Goal: Task Accomplishment & Management: Manage account settings

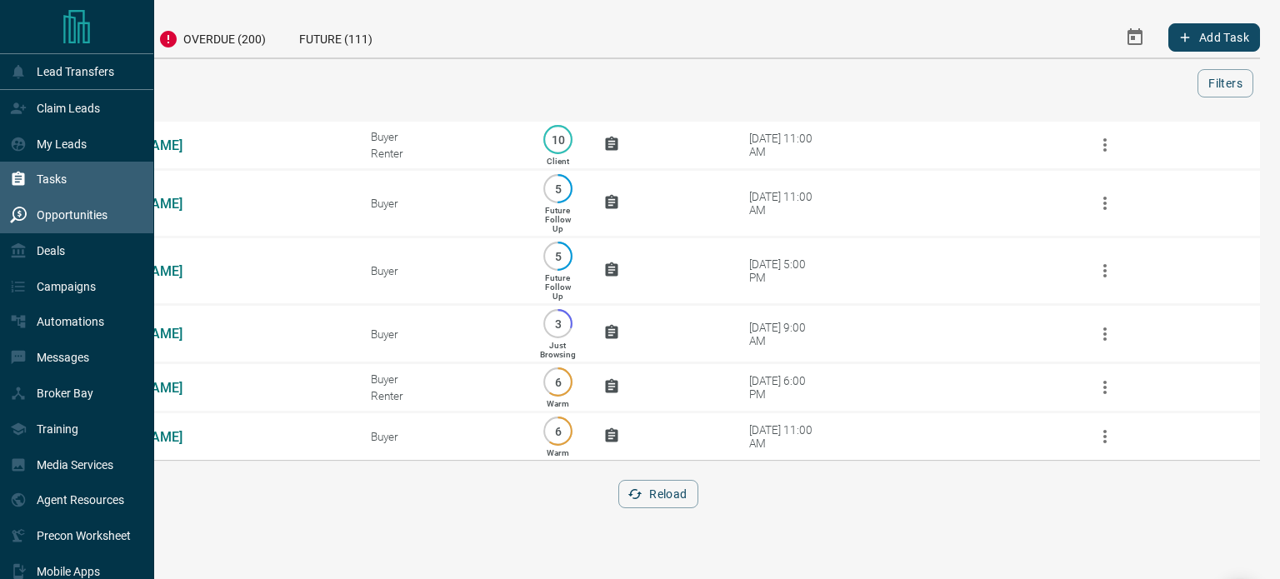
click at [17, 205] on div "Opportunities" at bounding box center [59, 216] width 98 height 28
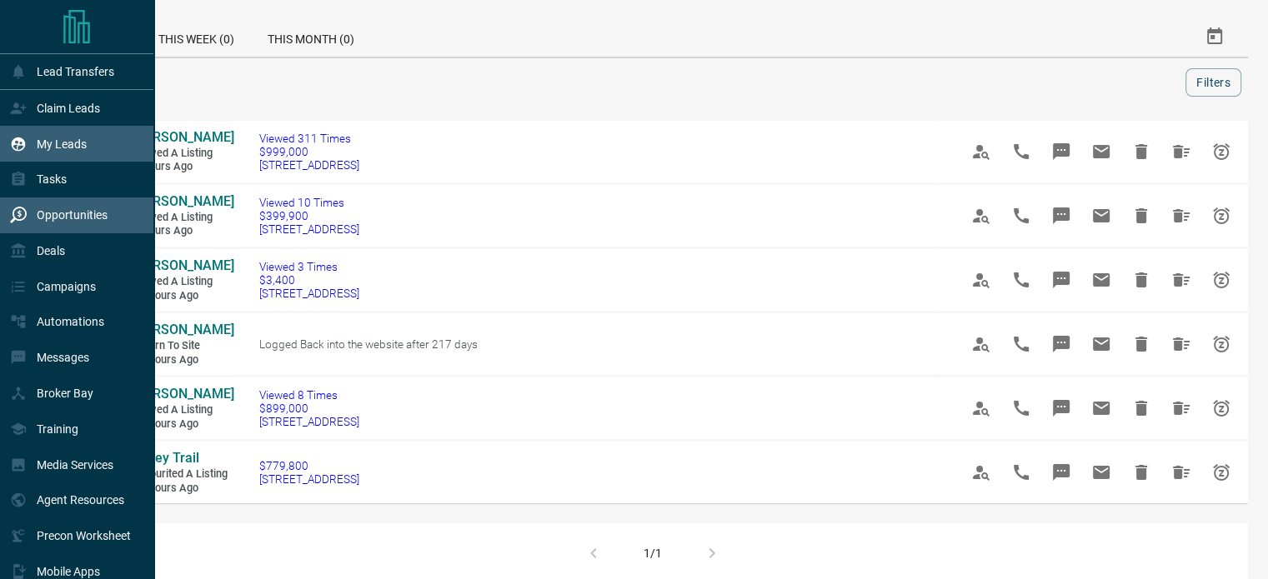
click at [55, 144] on p "My Leads" at bounding box center [62, 144] width 50 height 13
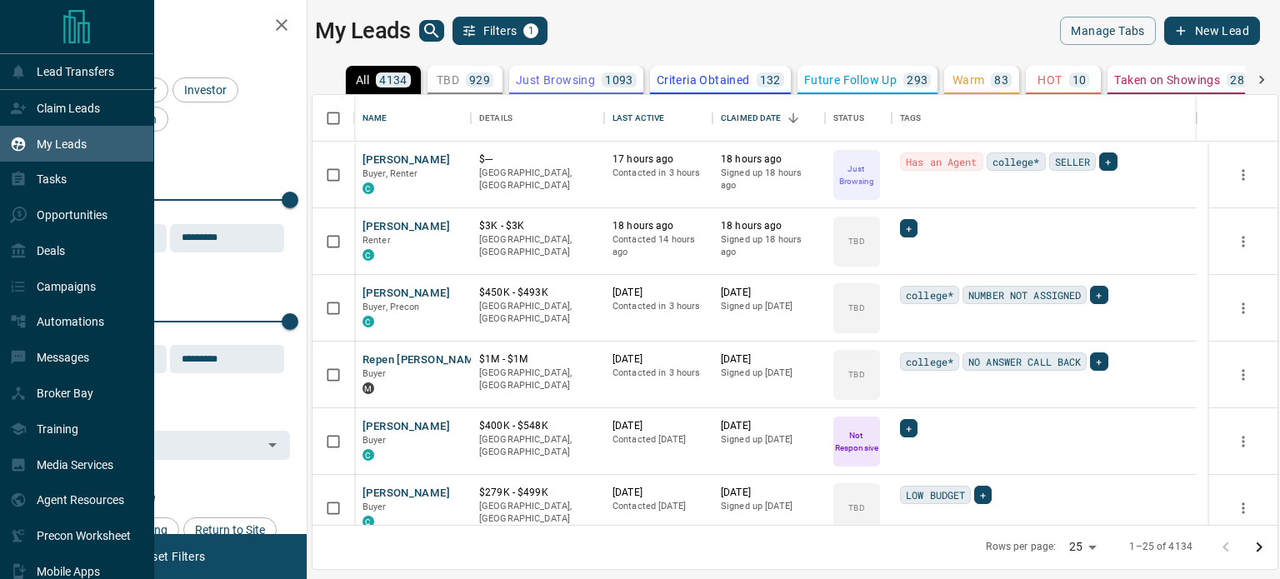
scroll to position [418, 953]
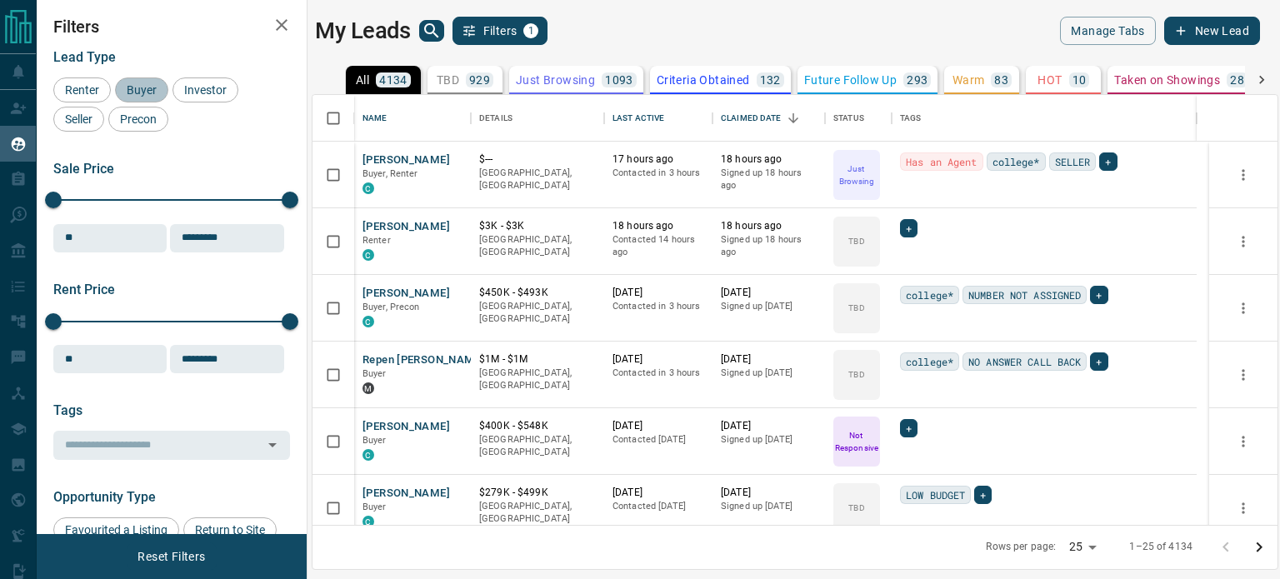
click at [152, 88] on span "Buyer" at bounding box center [142, 89] width 42 height 13
click at [193, 90] on span "Investor" at bounding box center [205, 89] width 54 height 13
click at [83, 120] on span "Seller" at bounding box center [78, 119] width 39 height 13
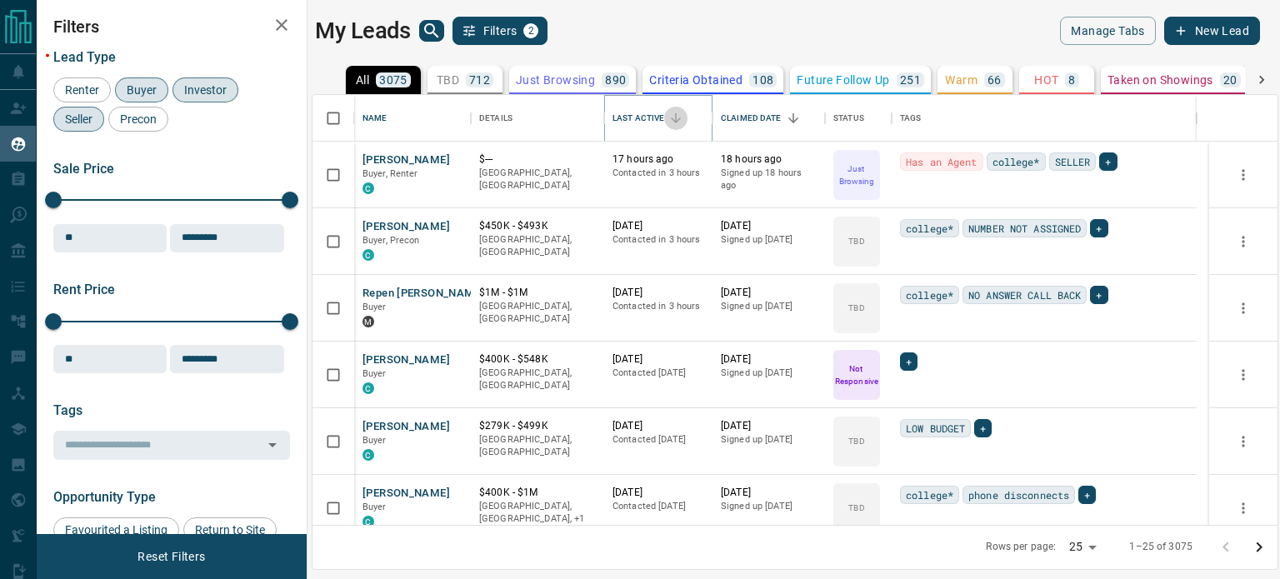
click at [673, 126] on button "Sort" at bounding box center [675, 118] width 23 height 23
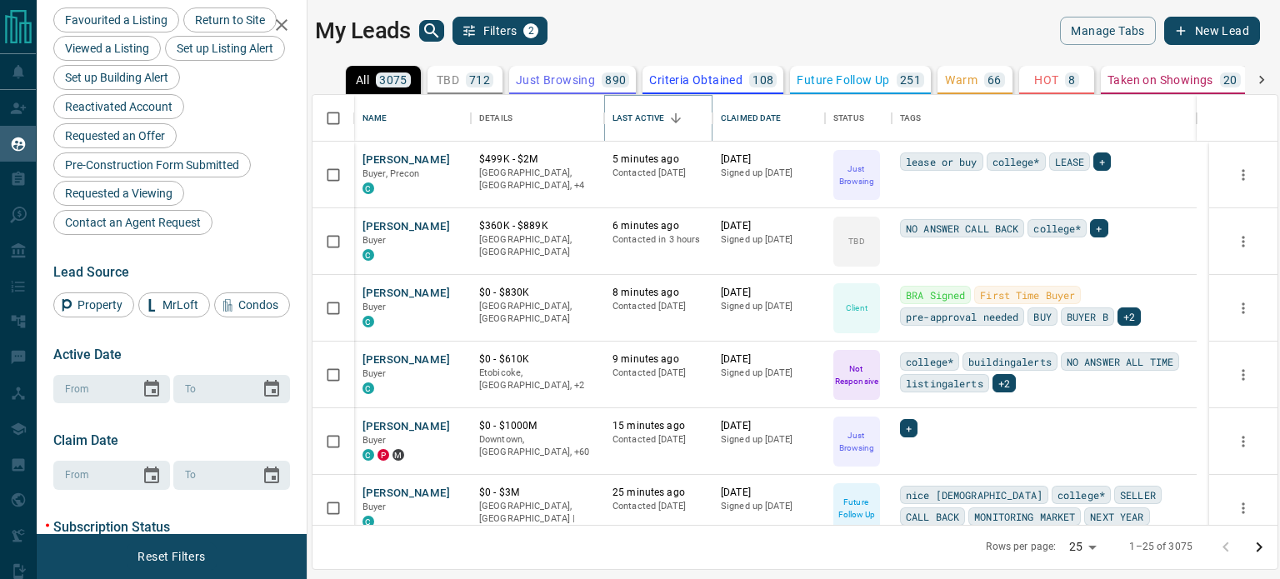
scroll to position [603, 0]
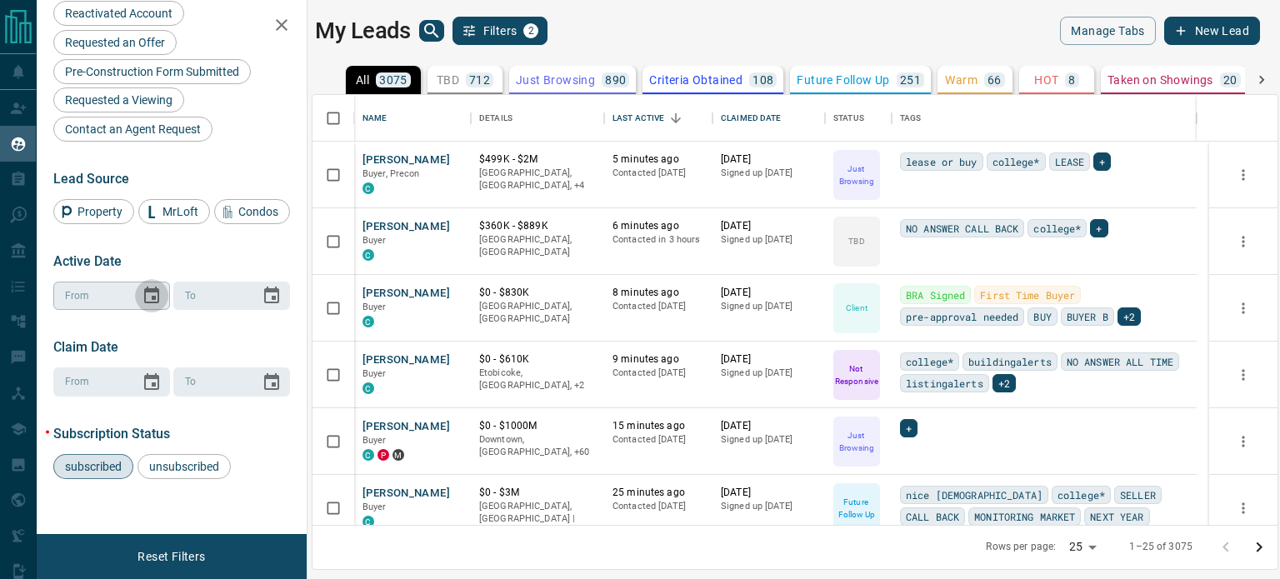
click at [148, 303] on icon "Choose date" at bounding box center [151, 295] width 15 height 17
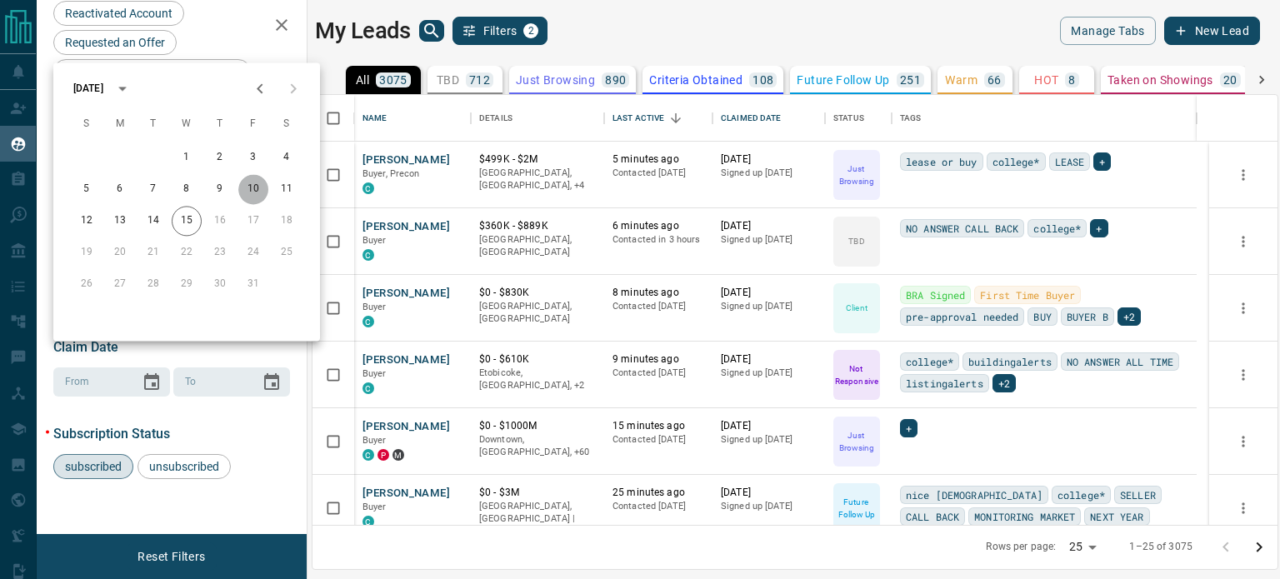
click at [250, 193] on button "10" at bounding box center [253, 189] width 30 height 30
type input "**********"
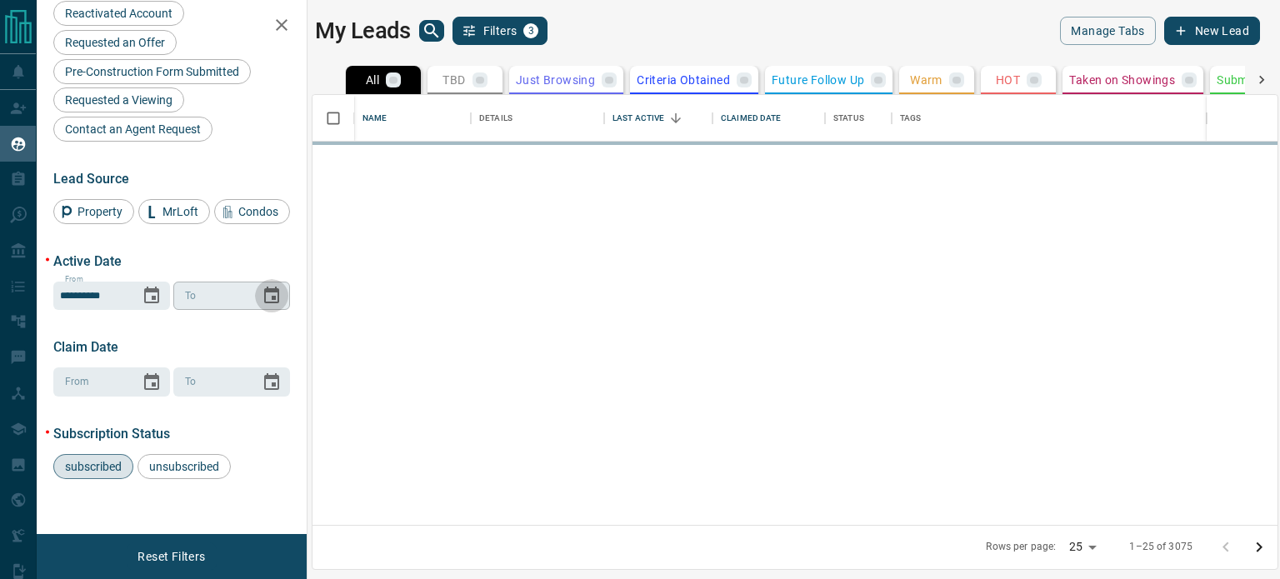
click at [262, 306] on icon "Choose date" at bounding box center [272, 296] width 20 height 20
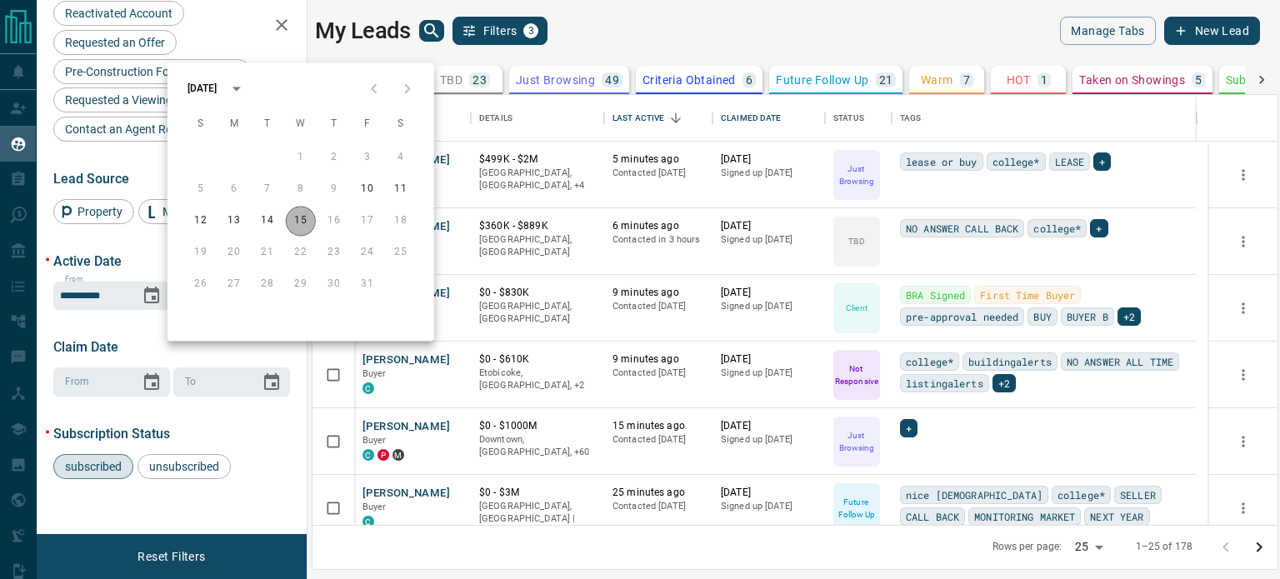
click at [297, 223] on button "15" at bounding box center [301, 221] width 30 height 30
type input "**********"
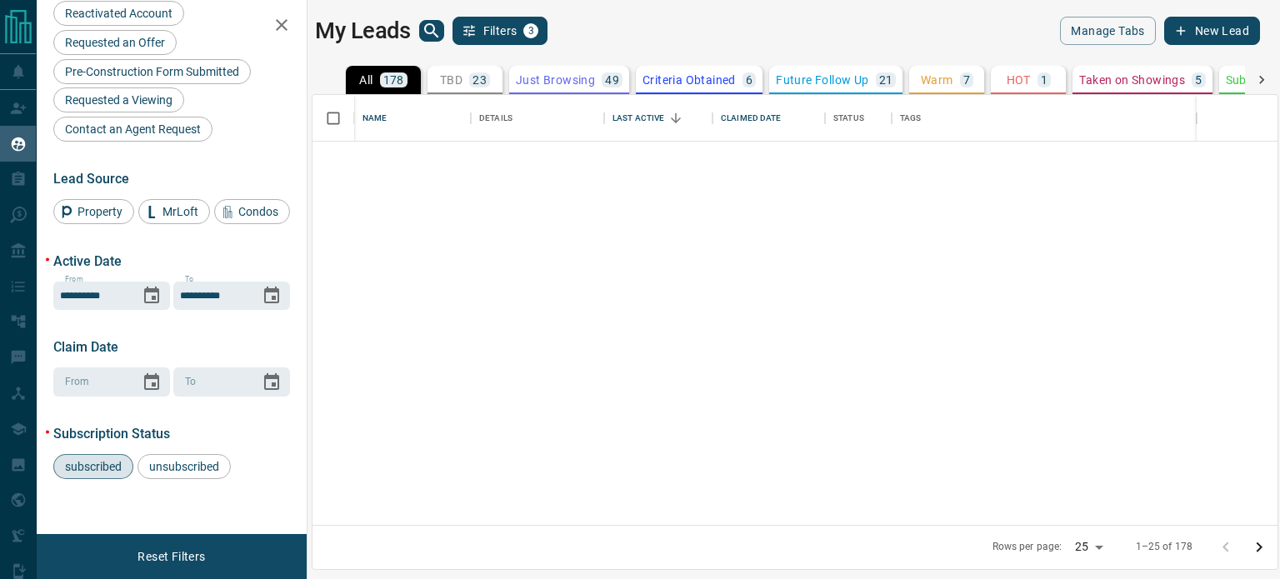
scroll to position [1282, 0]
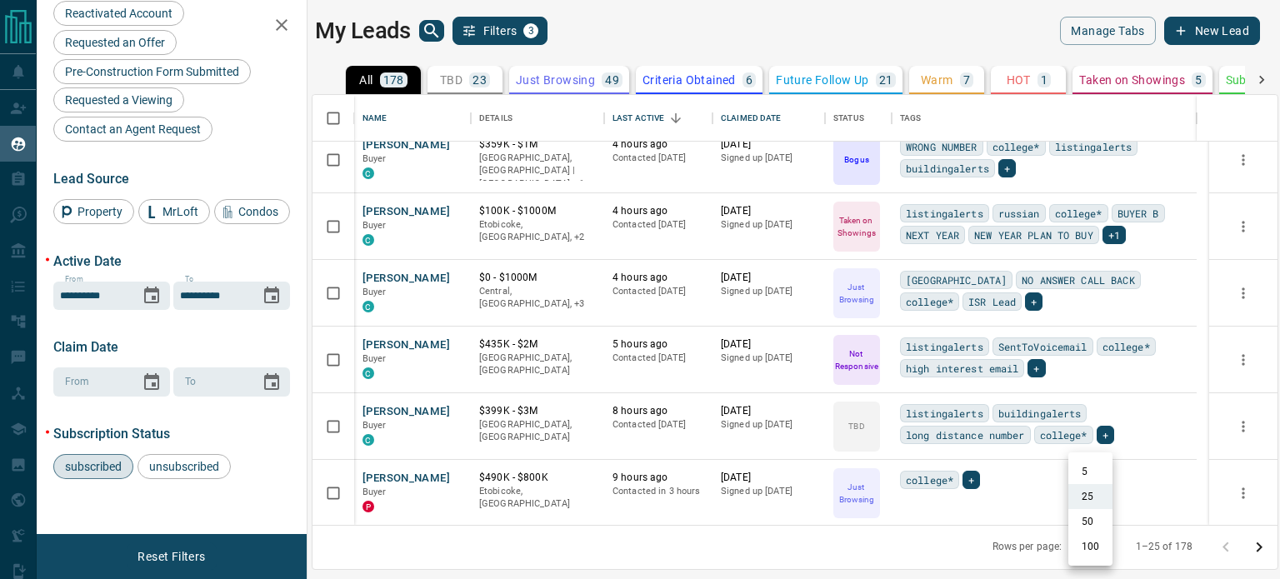
click at [1090, 543] on body "Lead Transfers Claim Leads My Leads Tasks Opportunities Deals Campaigns Automat…" at bounding box center [640, 279] width 1280 height 558
click at [1082, 551] on li "100" at bounding box center [1090, 546] width 44 height 25
type input "***"
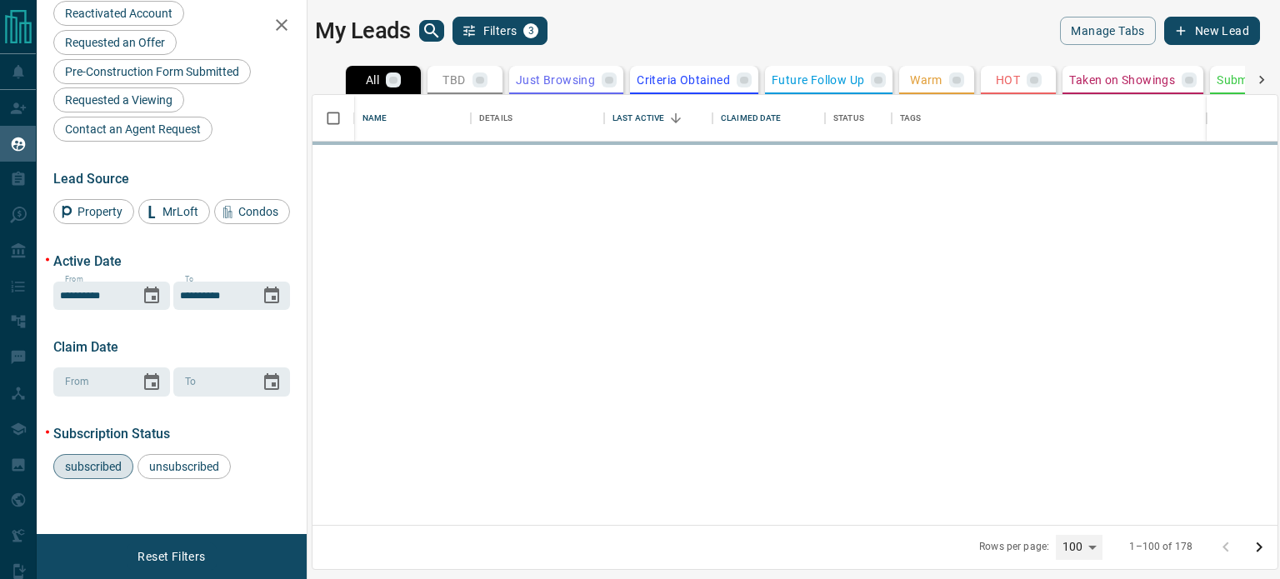
scroll to position [0, 0]
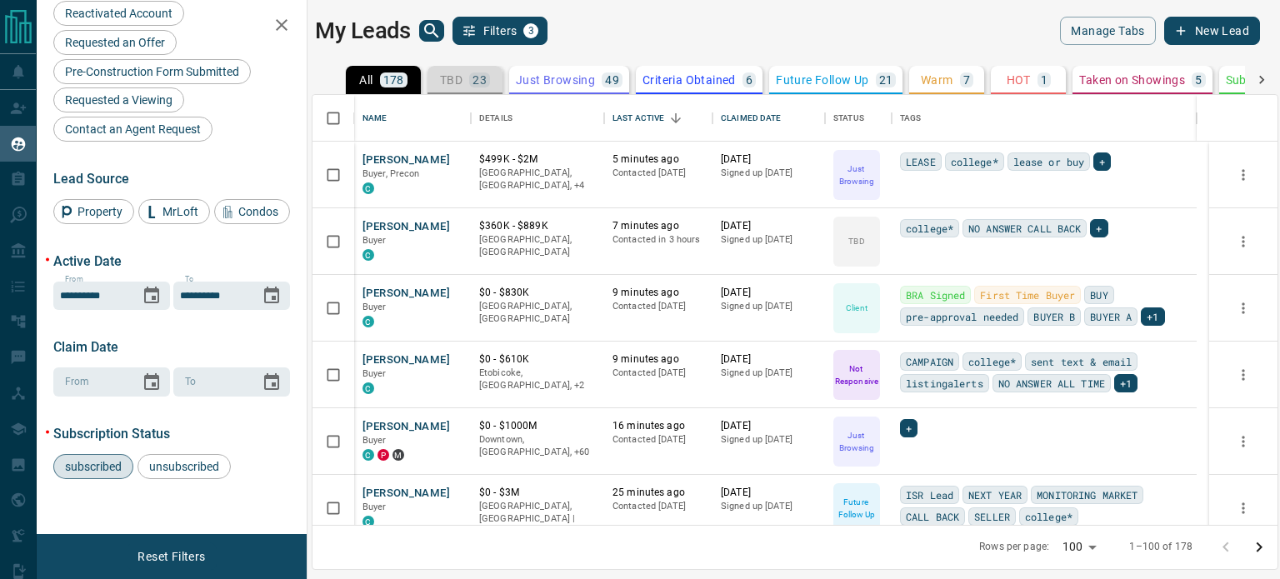
click at [483, 83] on p "23" at bounding box center [480, 80] width 14 height 12
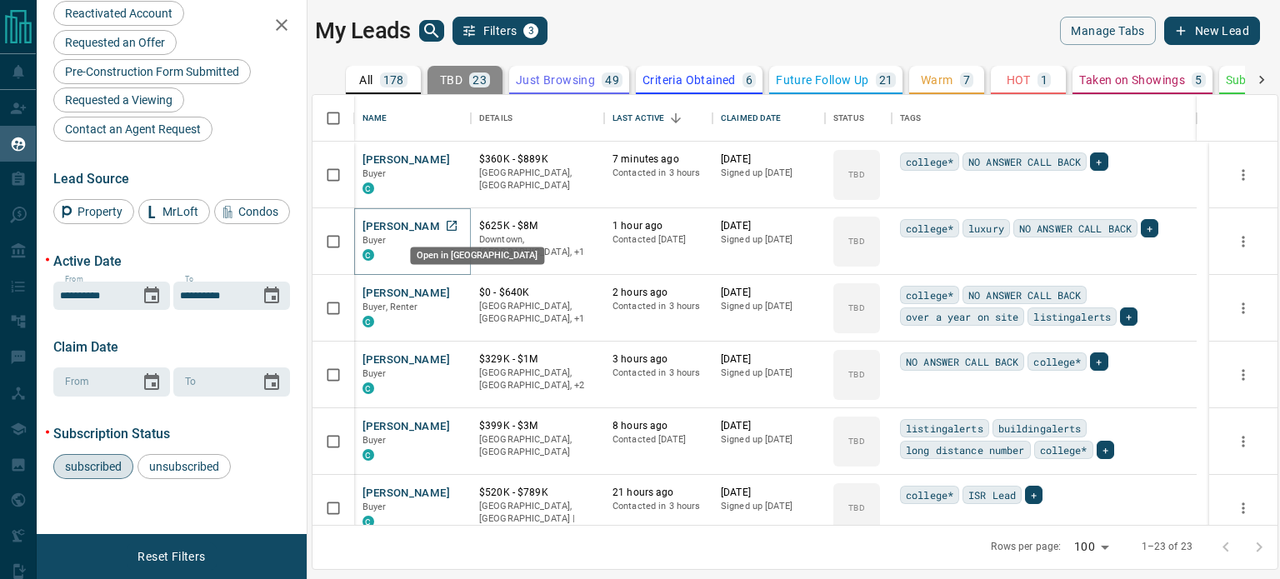
click at [453, 226] on icon "Open in New Tab" at bounding box center [451, 225] width 13 height 13
click at [453, 423] on icon "Open in New Tab" at bounding box center [452, 426] width 10 height 10
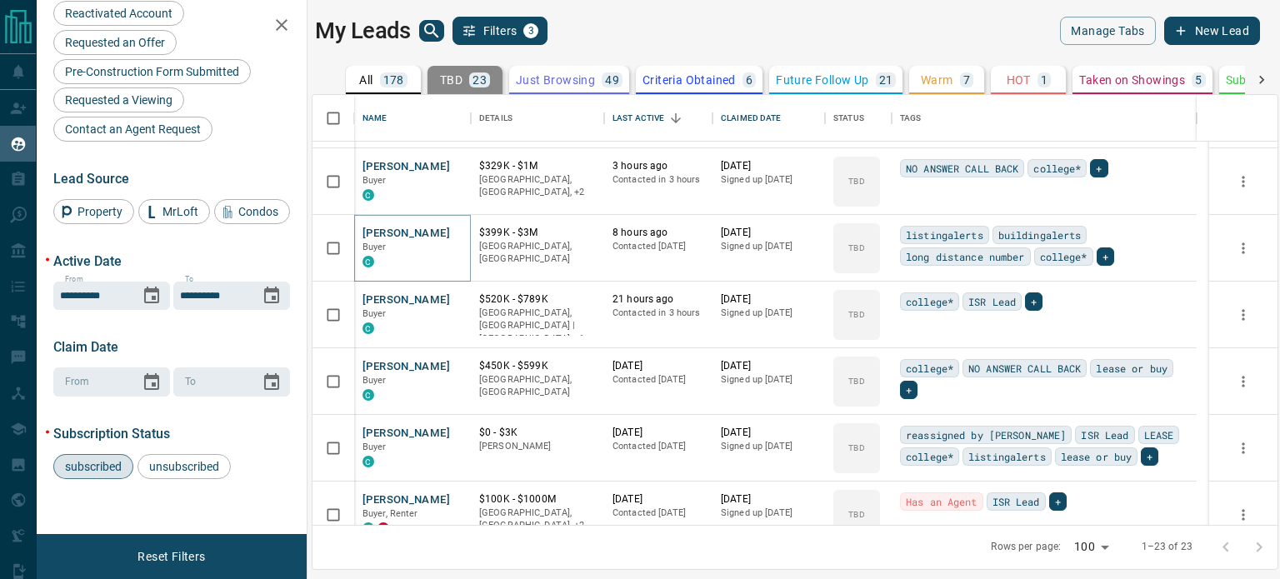
scroll to position [197, 0]
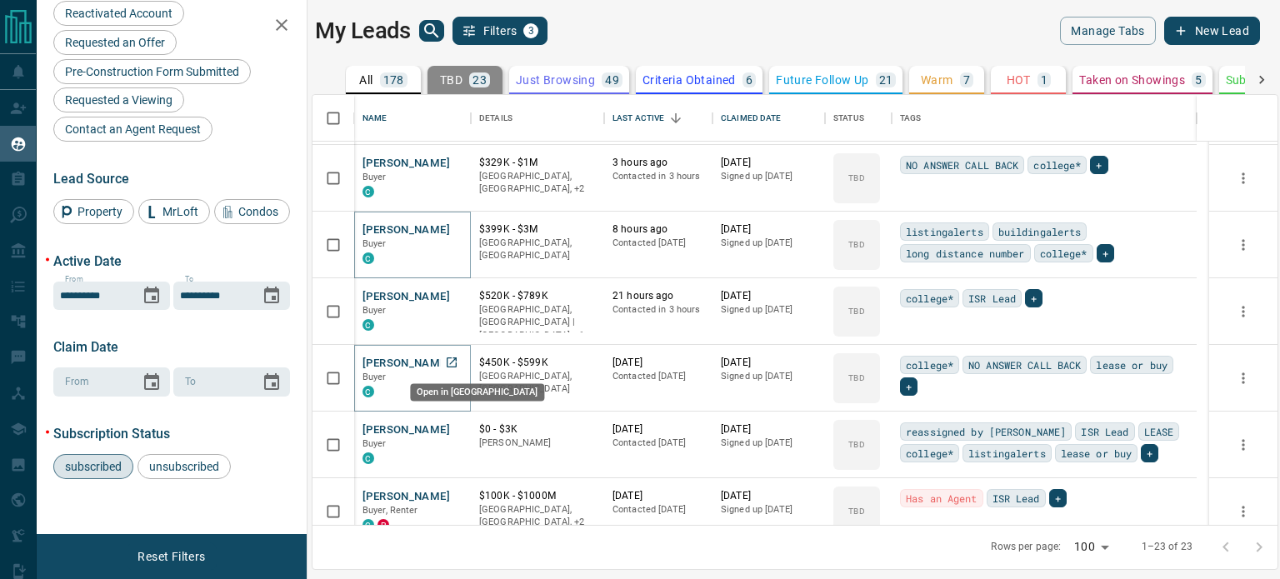
click at [455, 358] on icon "Open in New Tab" at bounding box center [452, 363] width 10 height 10
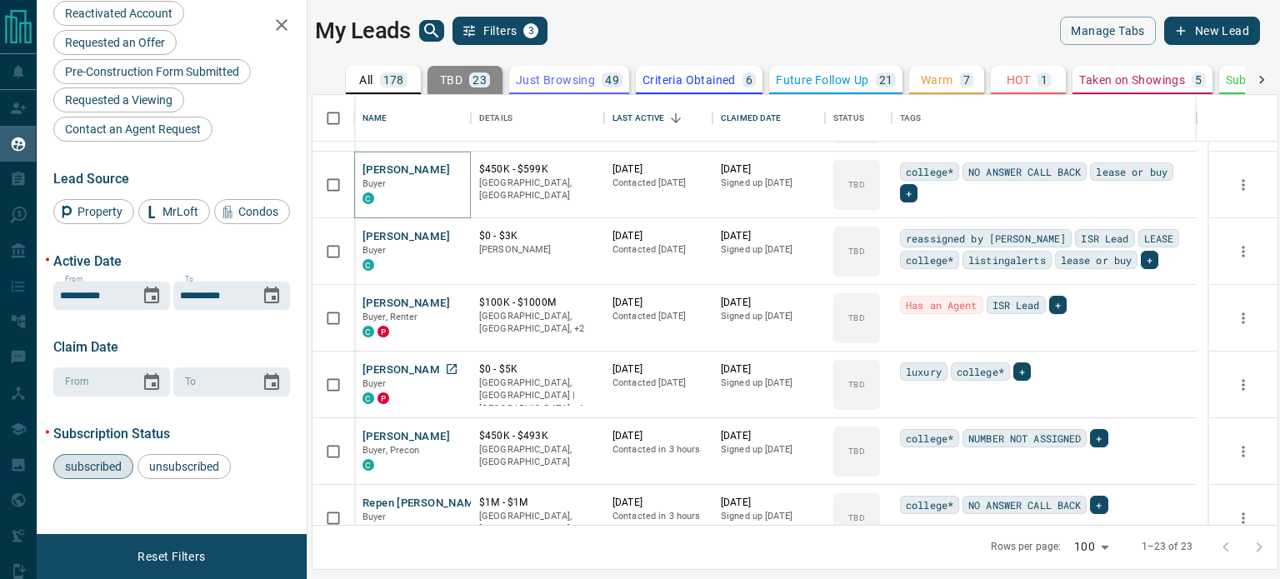
scroll to position [417, 0]
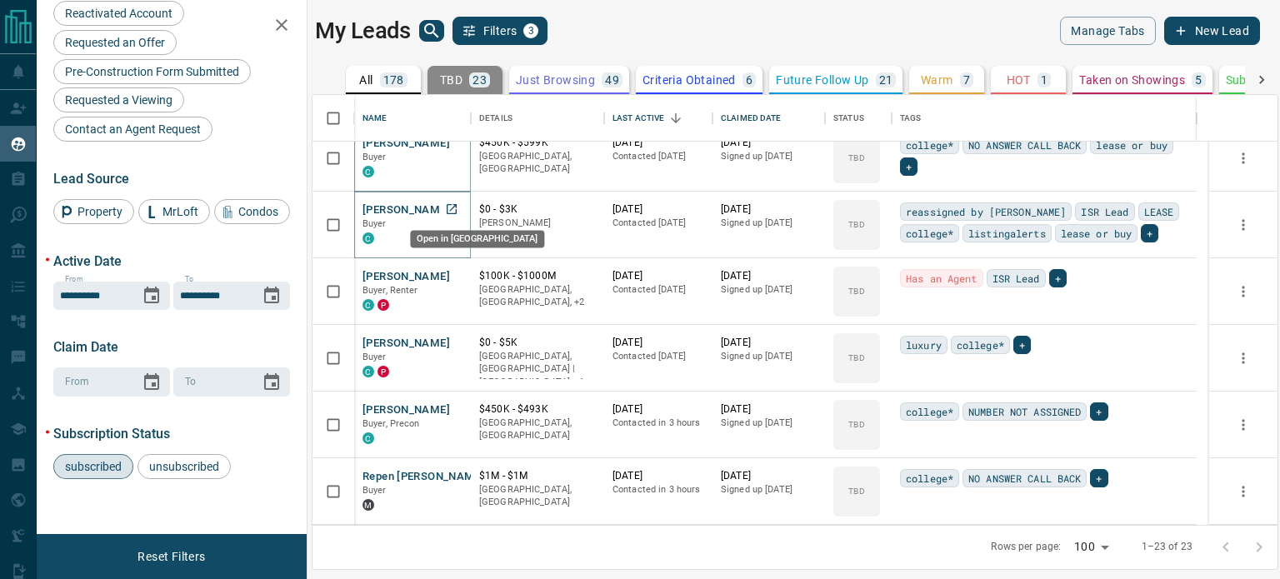
click at [450, 205] on icon "Open in New Tab" at bounding box center [451, 209] width 13 height 13
click at [663, 33] on div "My Leads Filters 3" at bounding box center [551, 31] width 473 height 28
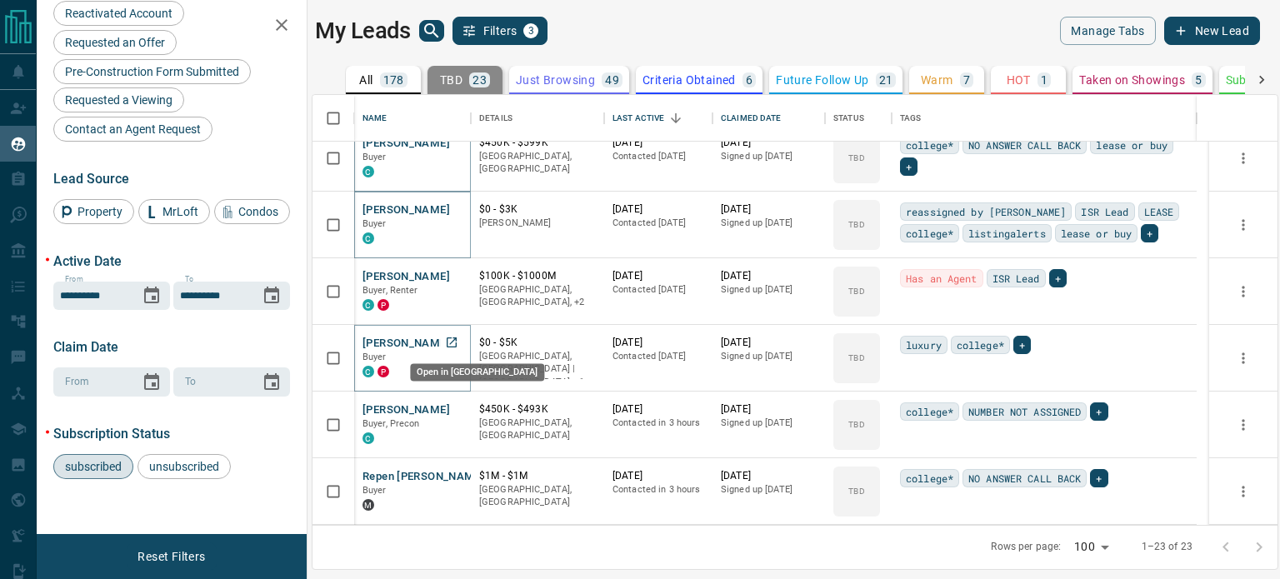
click at [450, 345] on icon "Open in New Tab" at bounding box center [451, 342] width 13 height 13
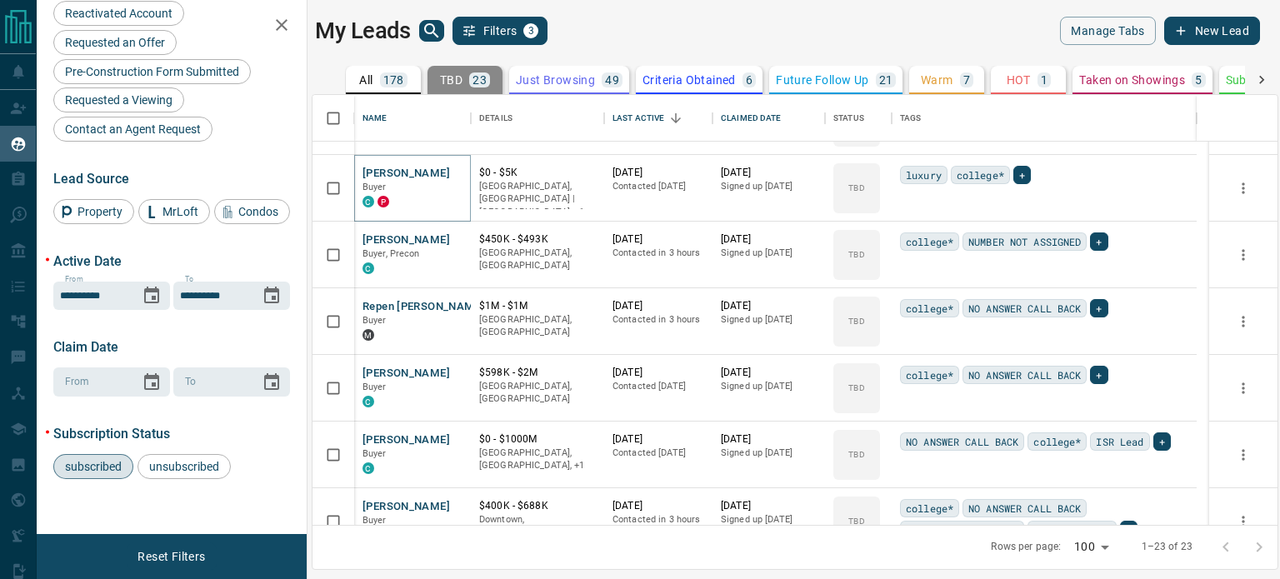
scroll to position [590, 0]
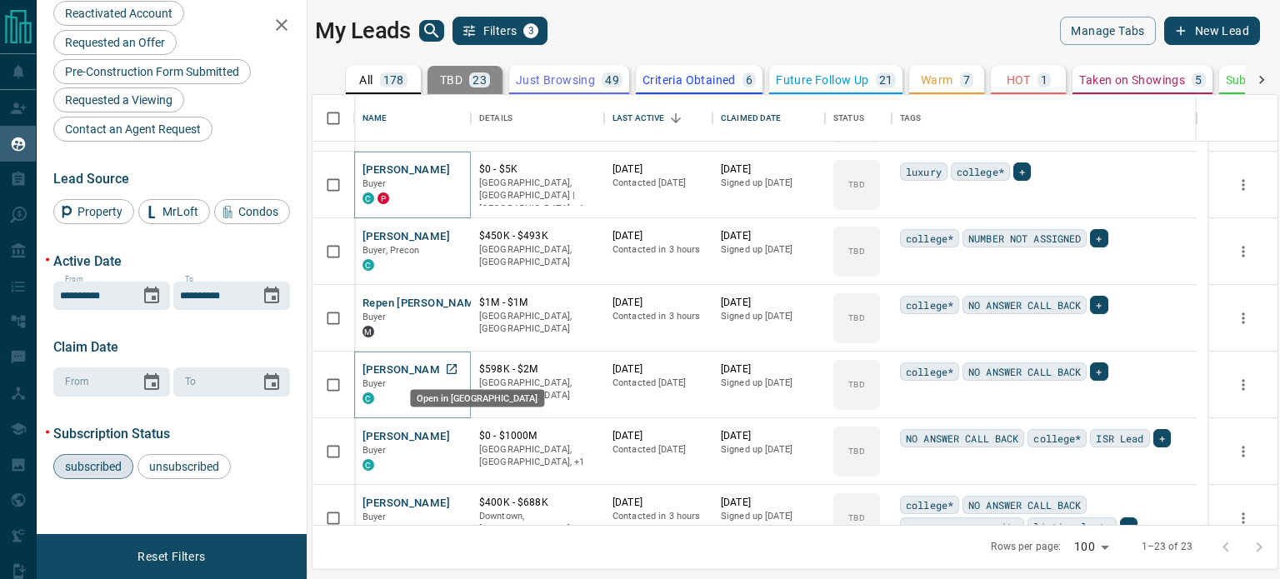
click at [448, 366] on icon "Open in New Tab" at bounding box center [451, 369] width 13 height 13
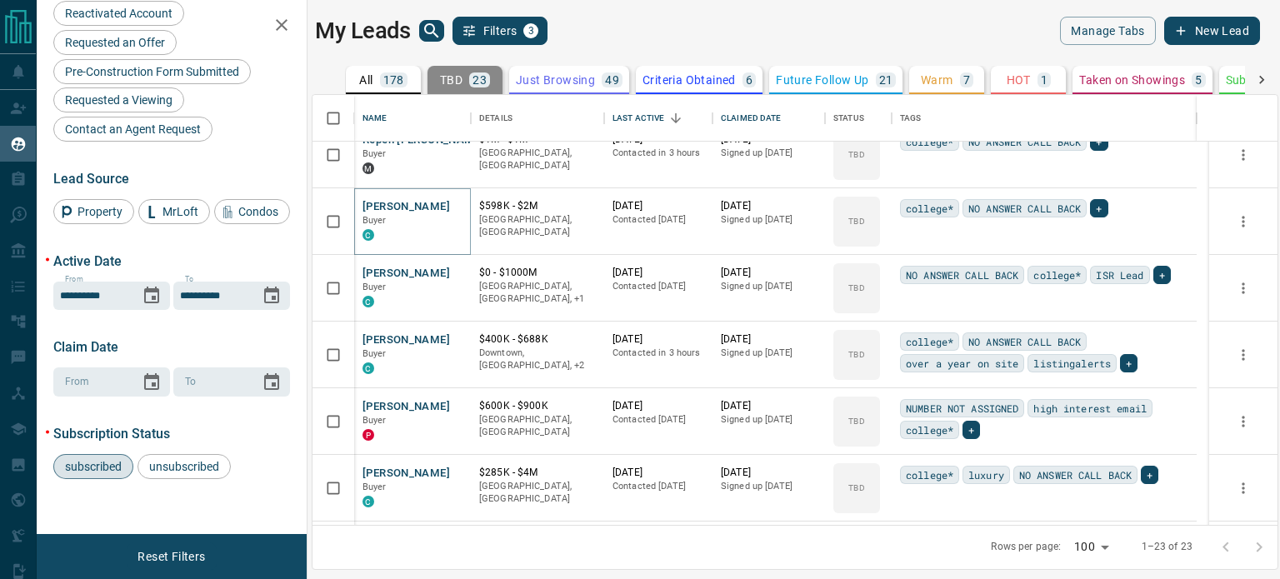
scroll to position [766, 0]
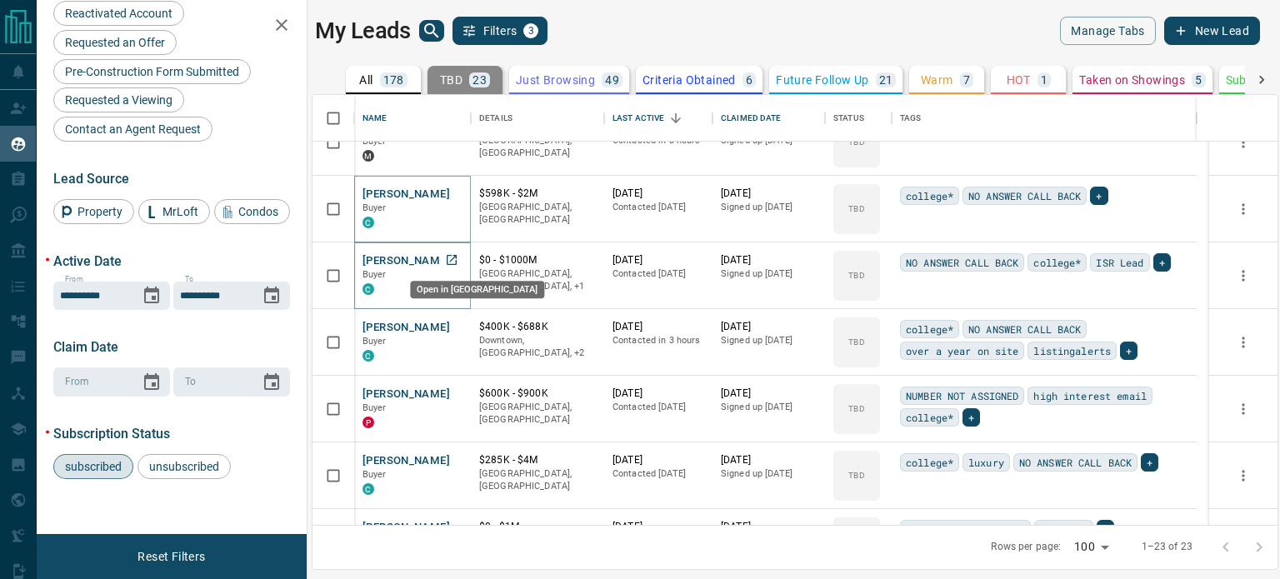
click at [450, 260] on icon "Open in New Tab" at bounding box center [451, 259] width 13 height 13
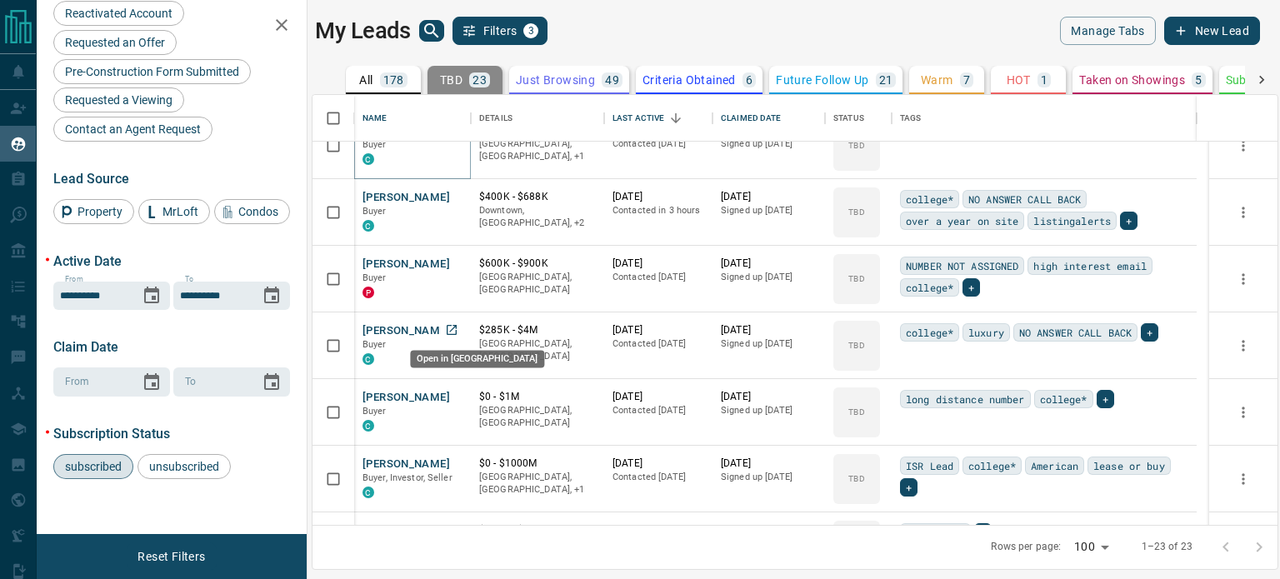
scroll to position [897, 0]
click at [448, 329] on icon "Open in New Tab" at bounding box center [451, 329] width 13 height 13
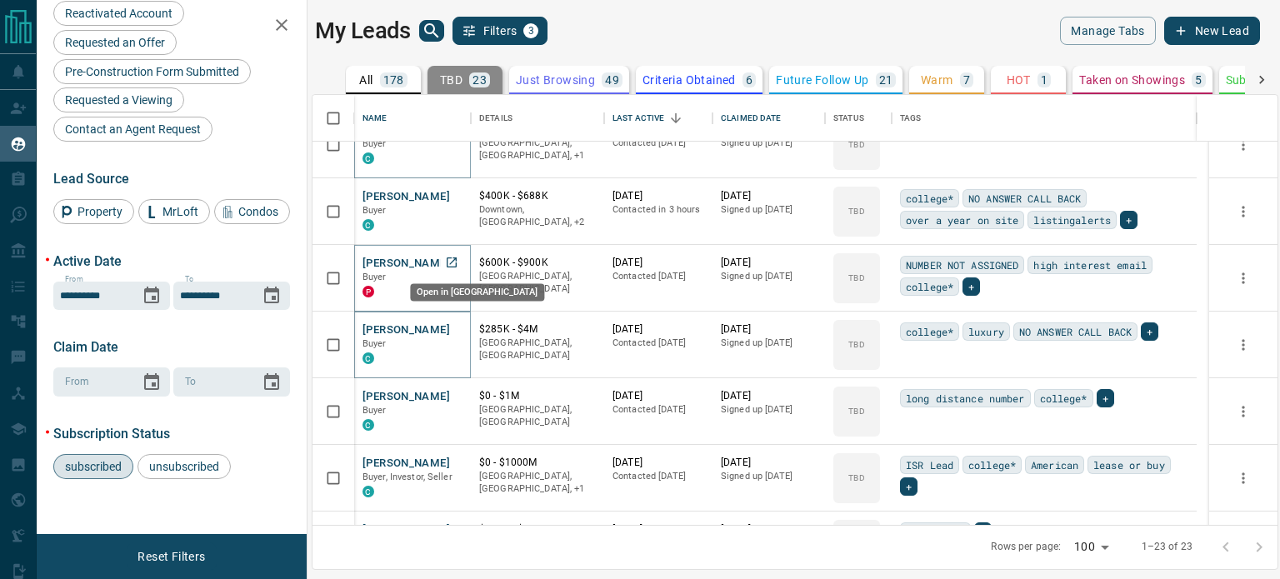
click at [451, 259] on icon "Open in New Tab" at bounding box center [451, 262] width 13 height 13
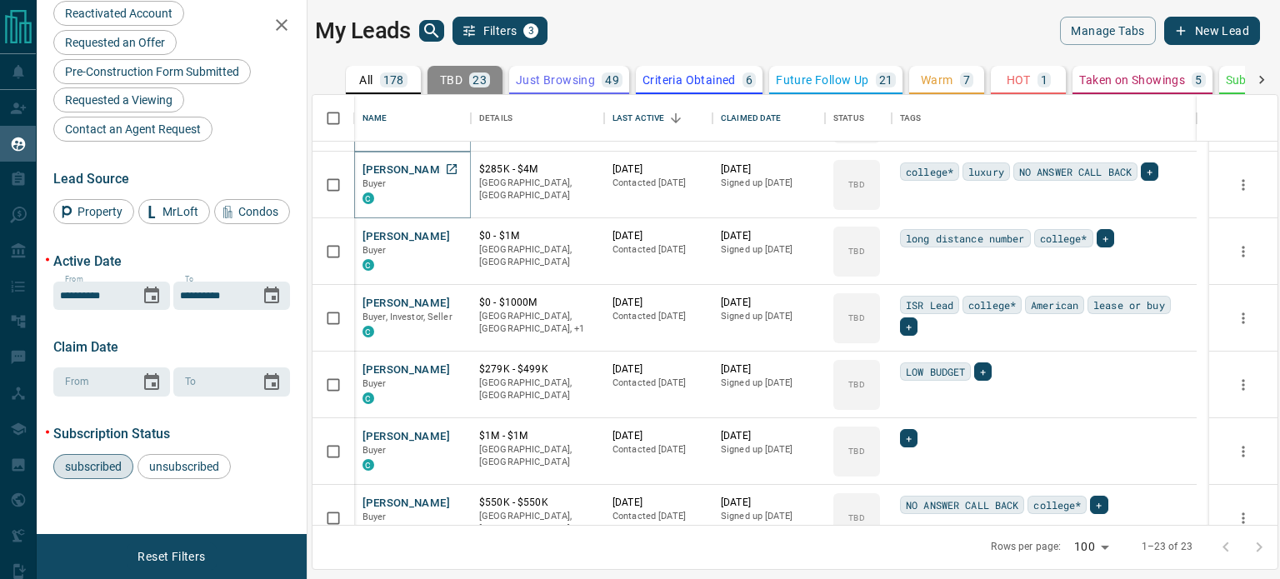
scroll to position [1057, 0]
click at [451, 303] on icon "Open in New Tab" at bounding box center [451, 302] width 13 height 13
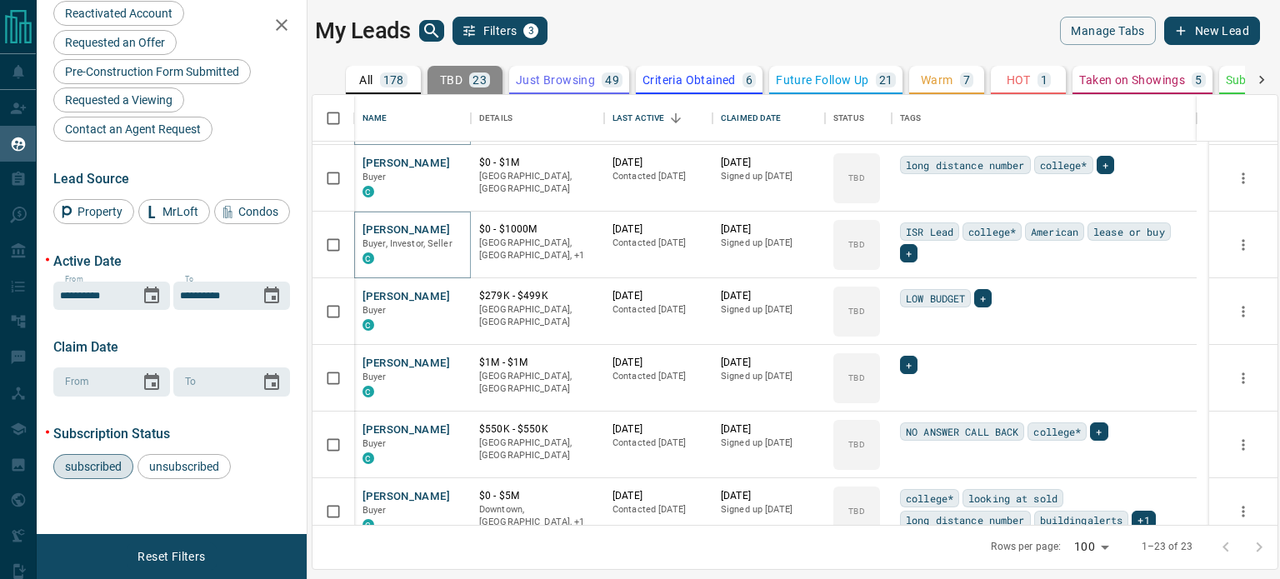
scroll to position [1148, 0]
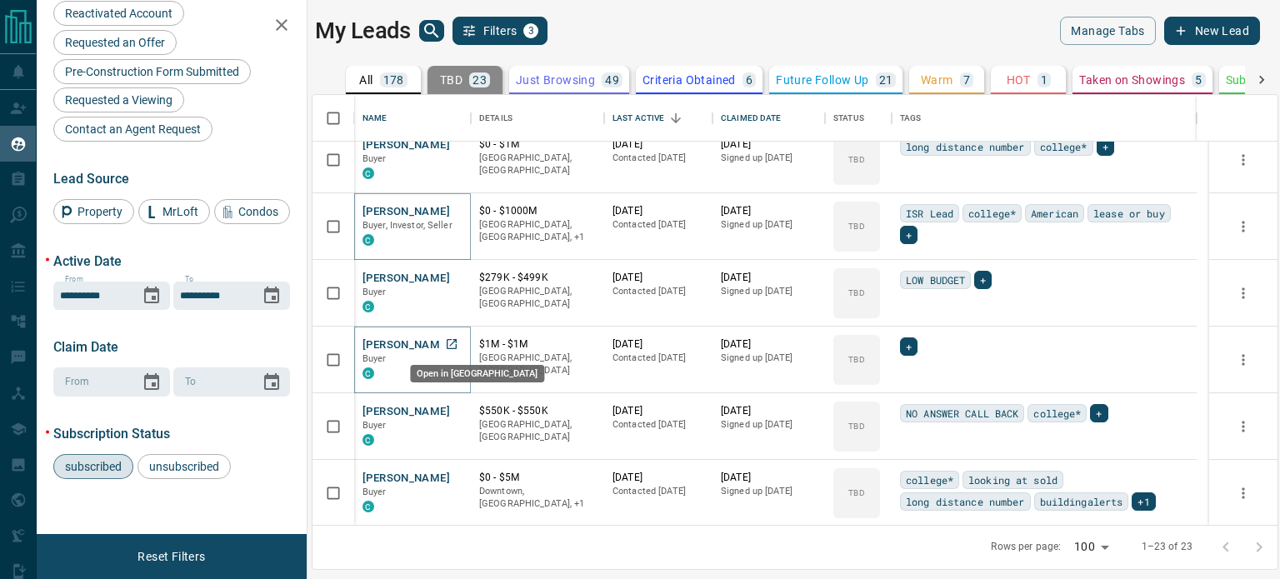
click at [453, 341] on icon "Open in New Tab" at bounding box center [452, 344] width 10 height 10
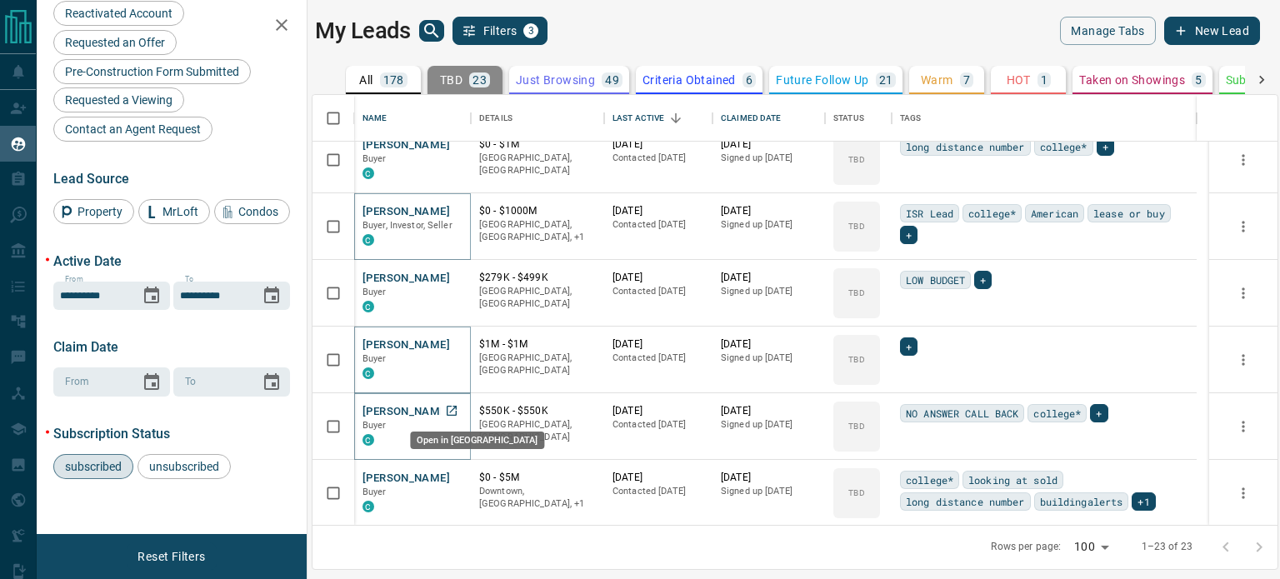
click at [447, 408] on icon "Open in New Tab" at bounding box center [452, 411] width 10 height 10
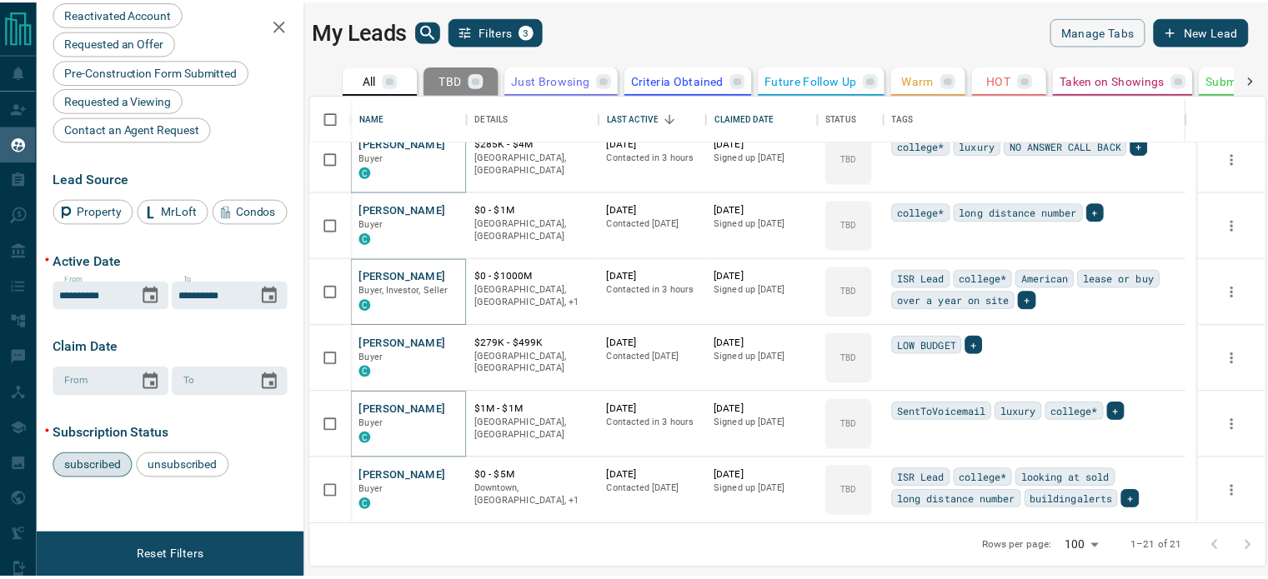
scroll to position [1016, 0]
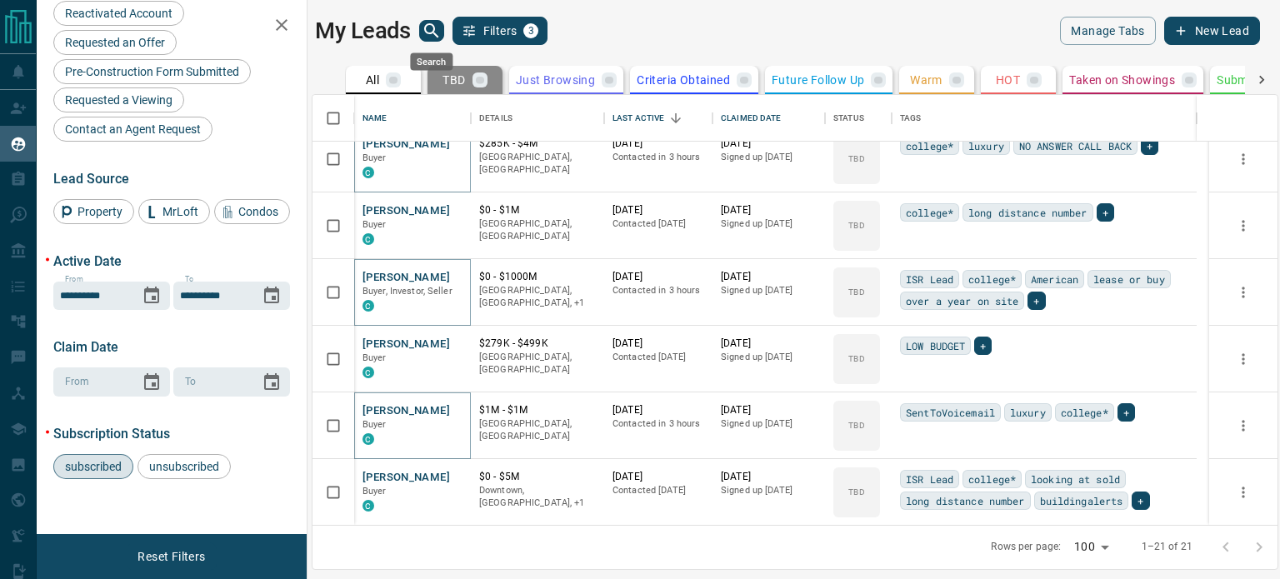
click at [429, 28] on icon "search button" at bounding box center [432, 31] width 20 height 20
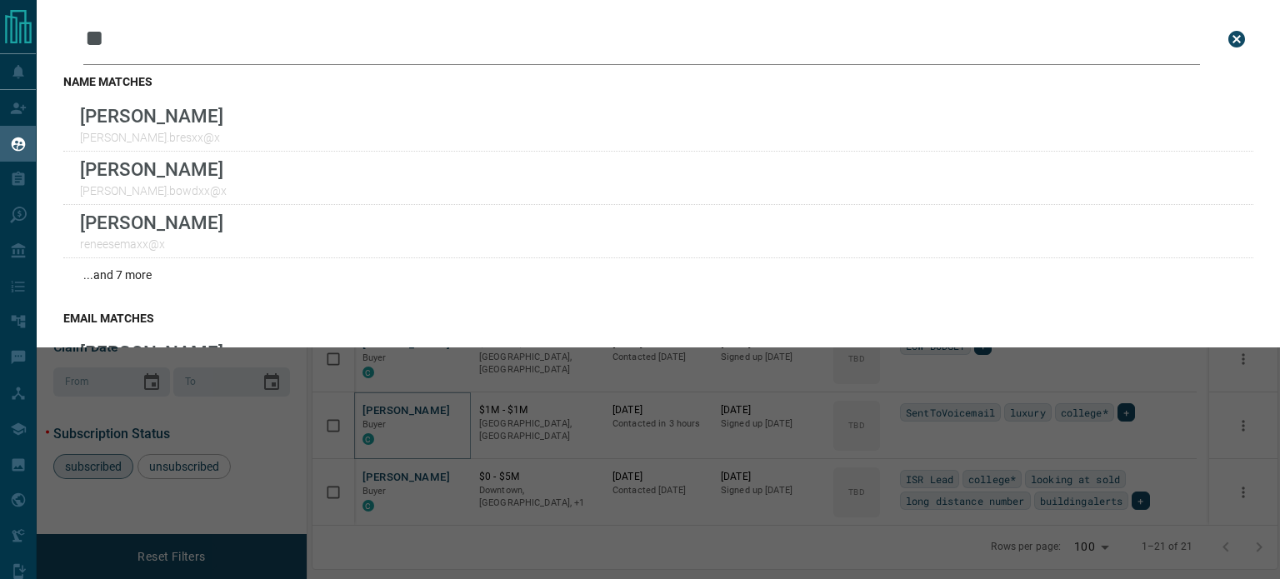
type input "*"
click at [114, 26] on input "****" at bounding box center [641, 39] width 1117 height 52
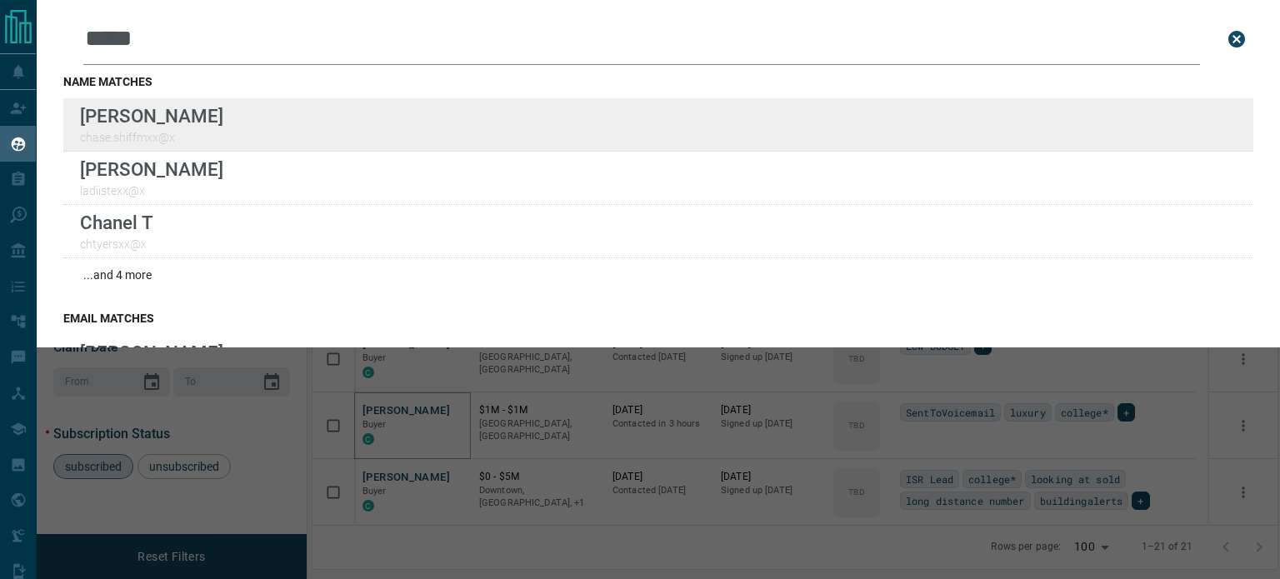
type input "*****"
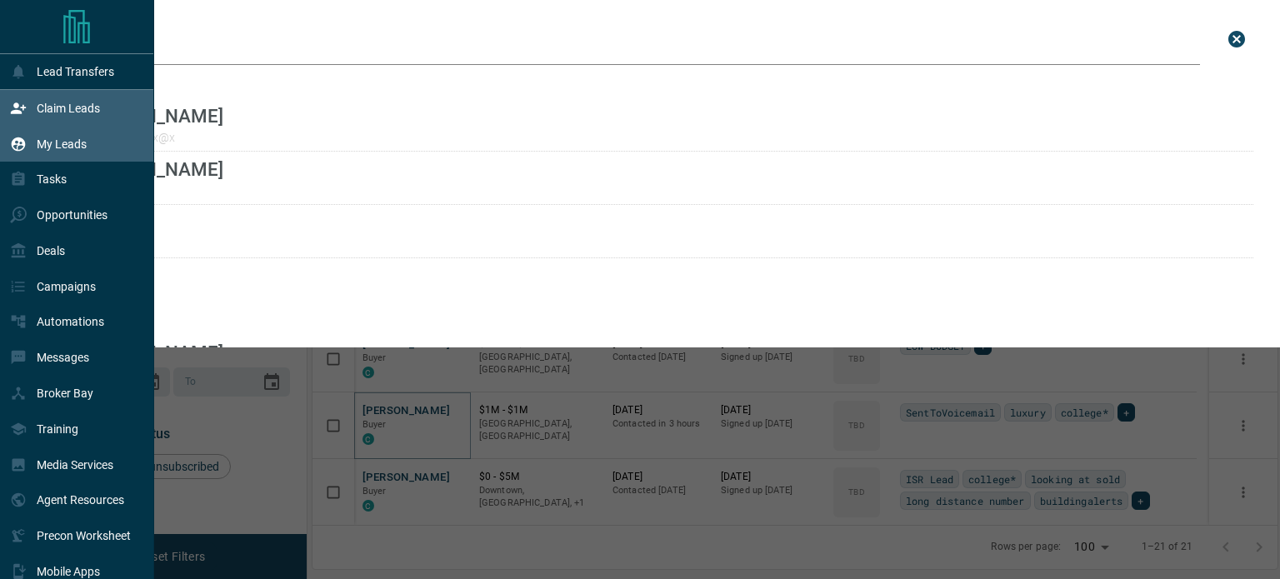
click at [42, 117] on div "Claim Leads" at bounding box center [55, 108] width 90 height 28
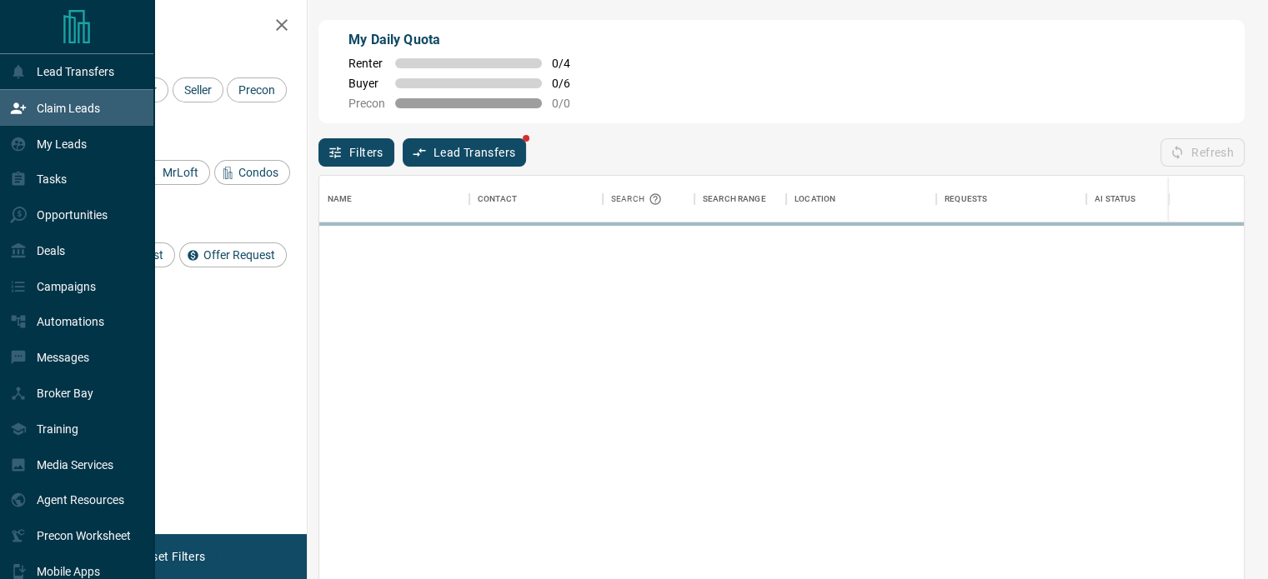
scroll to position [423, 911]
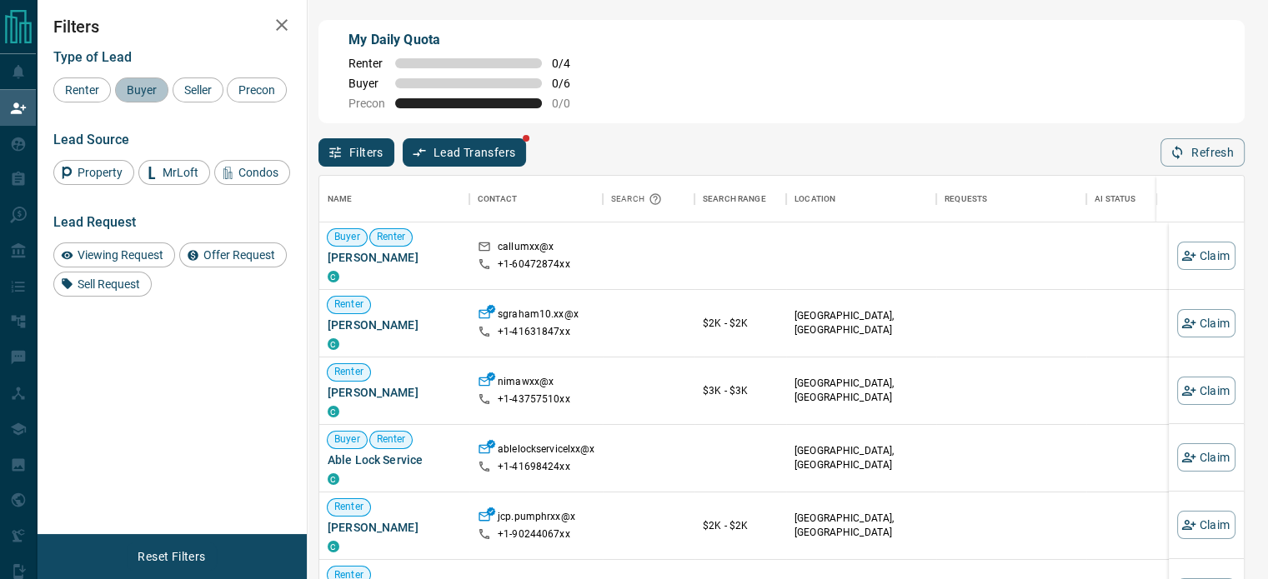
click at [153, 89] on span "Buyer" at bounding box center [142, 89] width 42 height 13
click at [194, 96] on span "Seller" at bounding box center [197, 89] width 39 height 13
click at [235, 96] on span "Precon" at bounding box center [257, 89] width 48 height 13
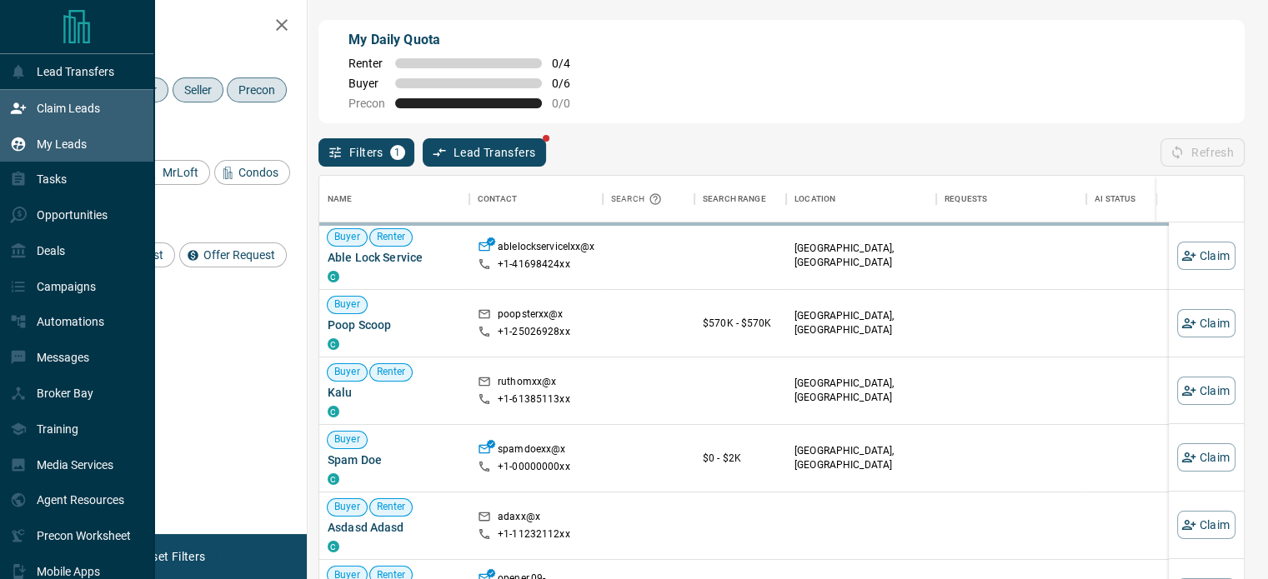
click at [64, 153] on div "My Leads" at bounding box center [48, 144] width 77 height 28
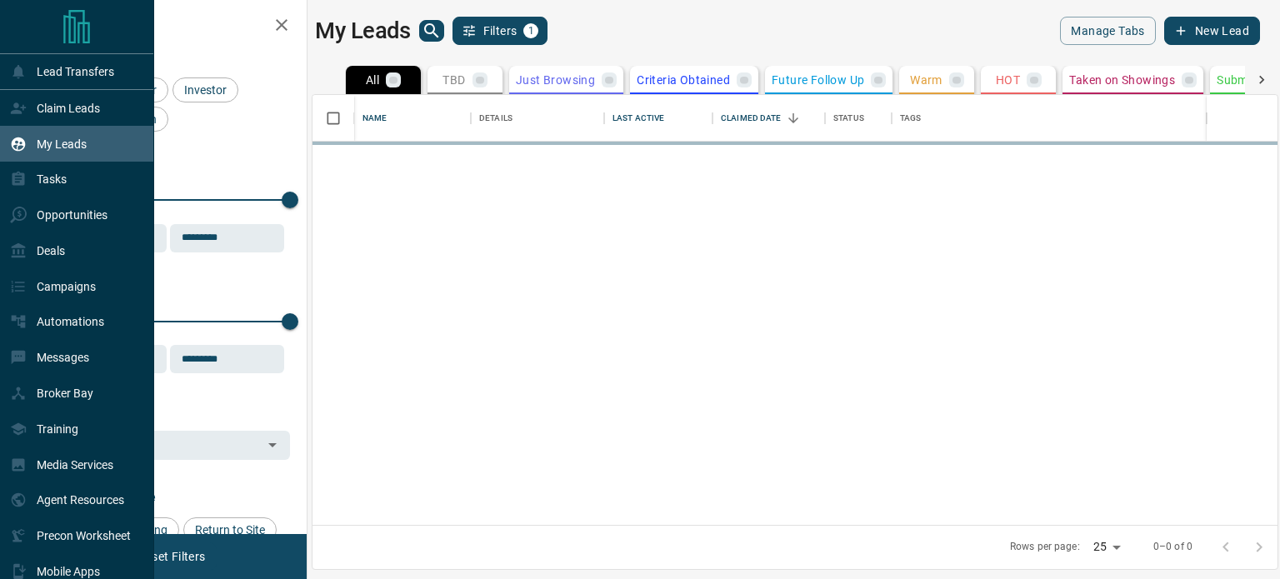
scroll to position [418, 953]
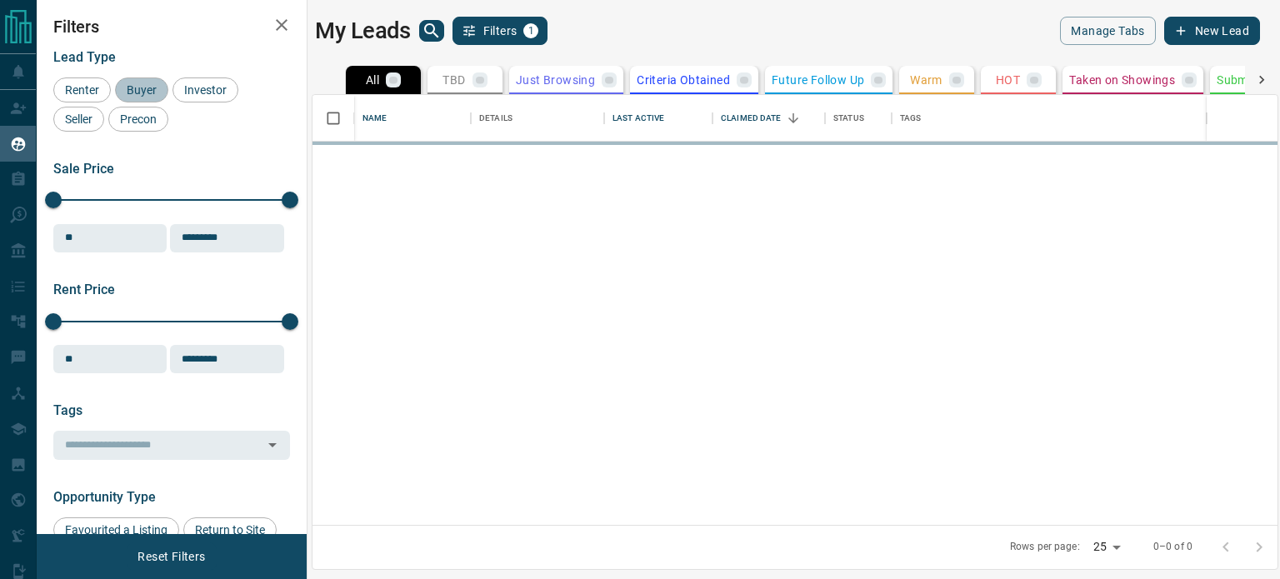
click at [138, 85] on span "Buyer" at bounding box center [142, 89] width 42 height 13
click at [204, 83] on span "Investor" at bounding box center [205, 89] width 54 height 13
click at [85, 119] on span "Seller" at bounding box center [78, 119] width 39 height 13
